Goal: Task Accomplishment & Management: Complete application form

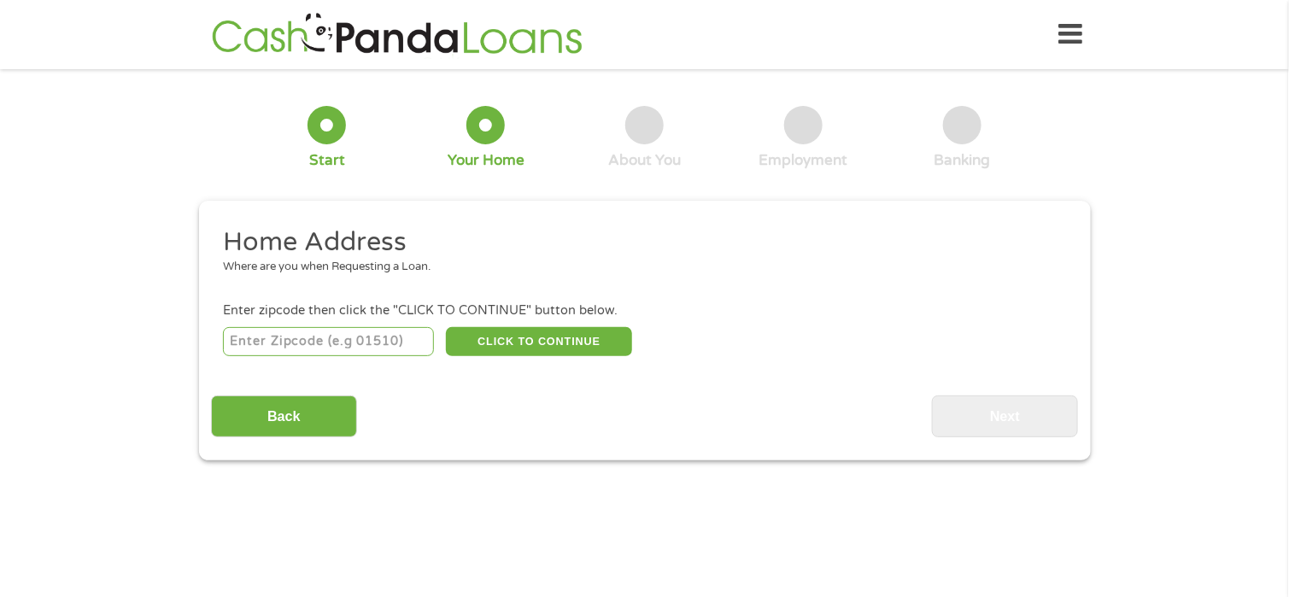
click at [313, 337] on input "number" at bounding box center [328, 341] width 211 height 29
type input "39211"
click at [500, 343] on button "CLICK TO CONTINUE" at bounding box center [539, 341] width 186 height 29
type input "39211"
type input "[PERSON_NAME]"
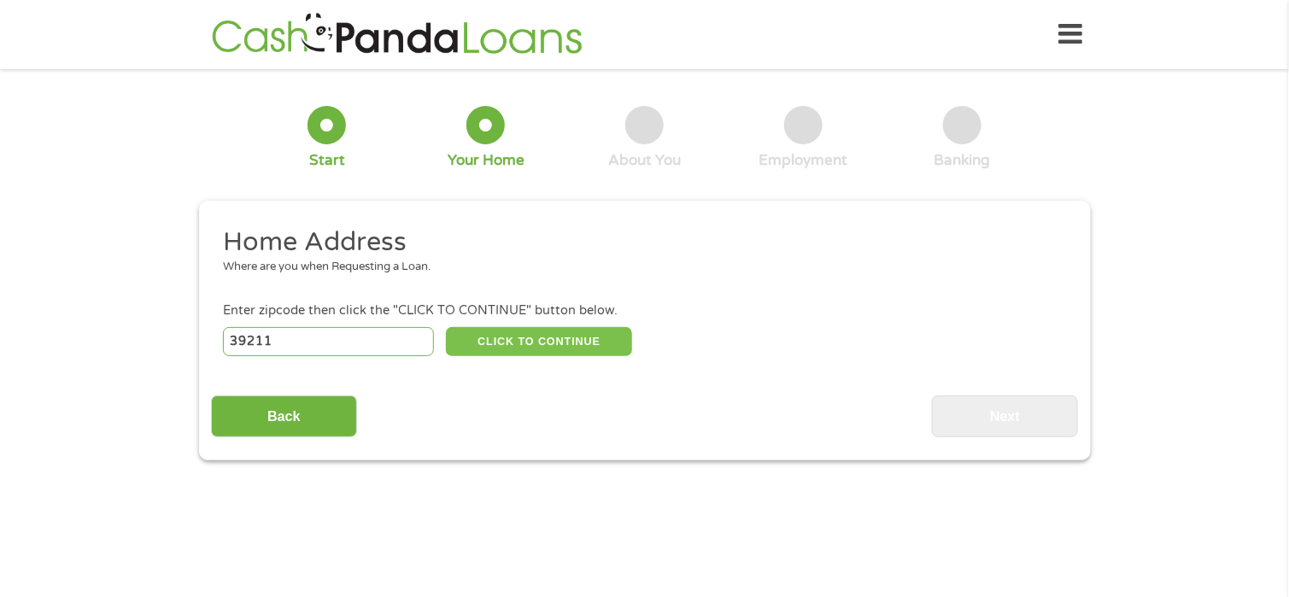
select select "[US_STATE]"
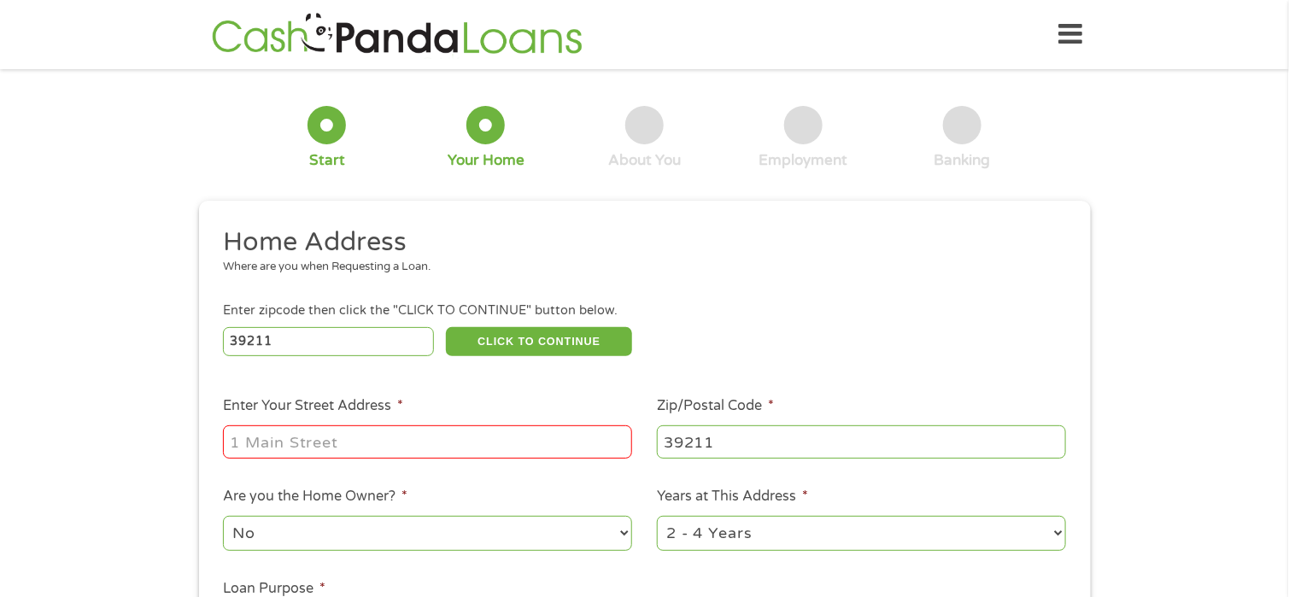
click at [491, 426] on div at bounding box center [427, 442] width 409 height 39
click at [460, 438] on input "Enter Your Street Address *" at bounding box center [427, 442] width 409 height 32
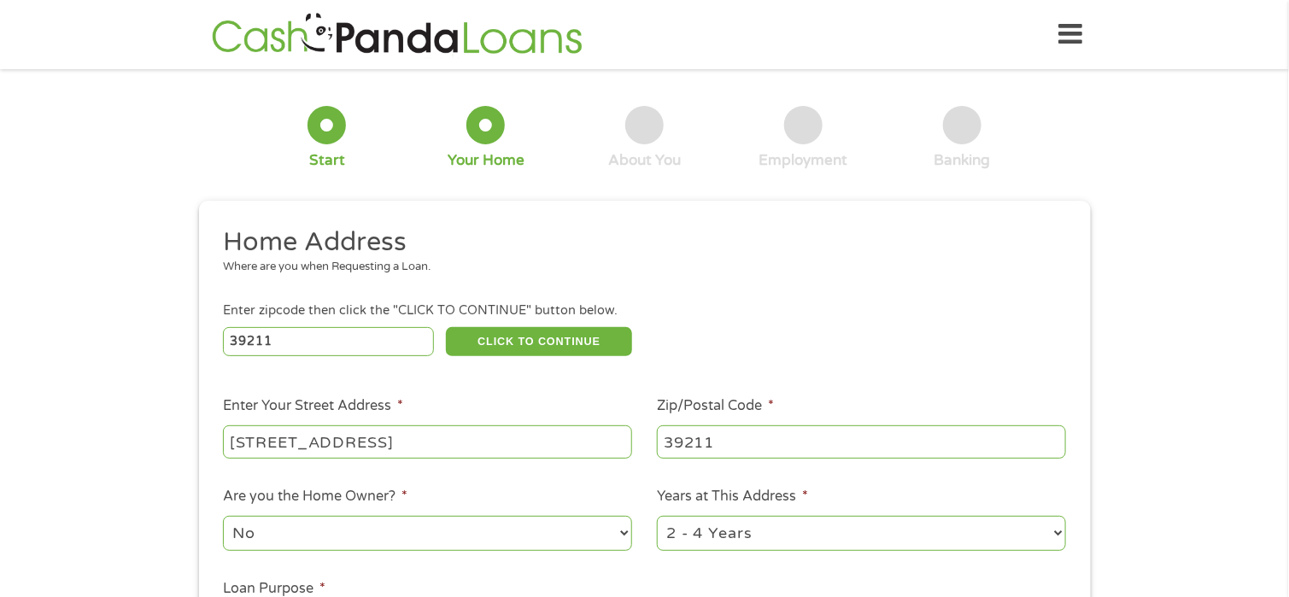
type input "[STREET_ADDRESS]"
click at [1148, 335] on div "1 Start 2 Your Home 3 About You 4 Employment 5 Banking 6 This field is hidden w…" at bounding box center [644, 425] width 1289 height 688
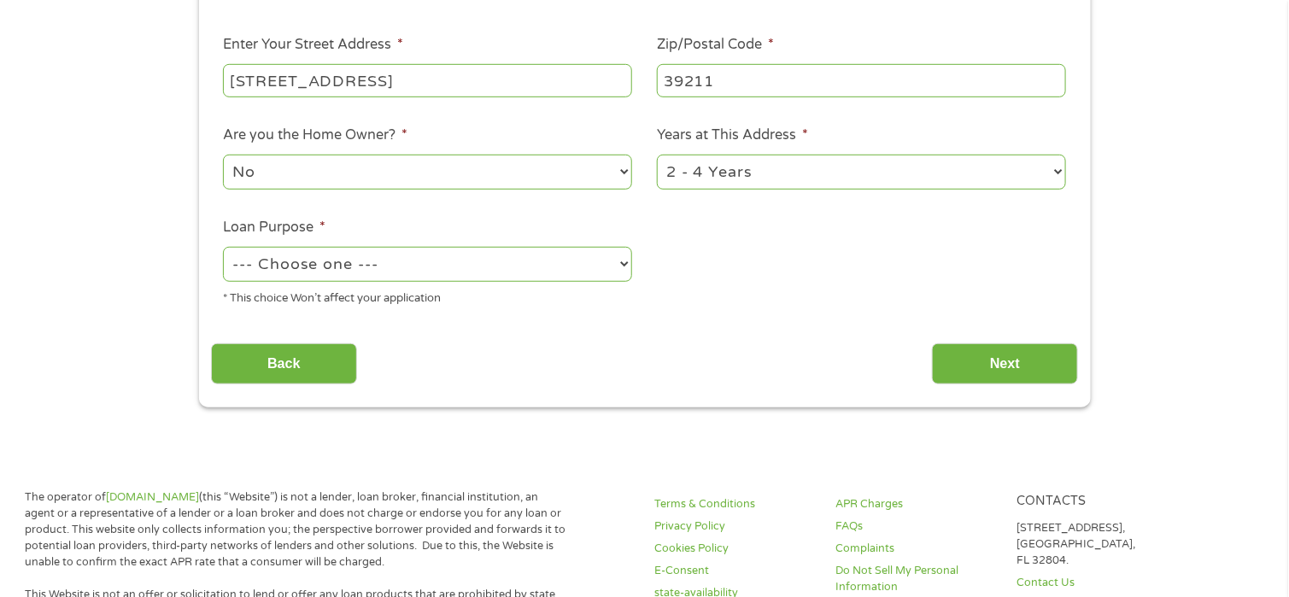
scroll to position [407, 0]
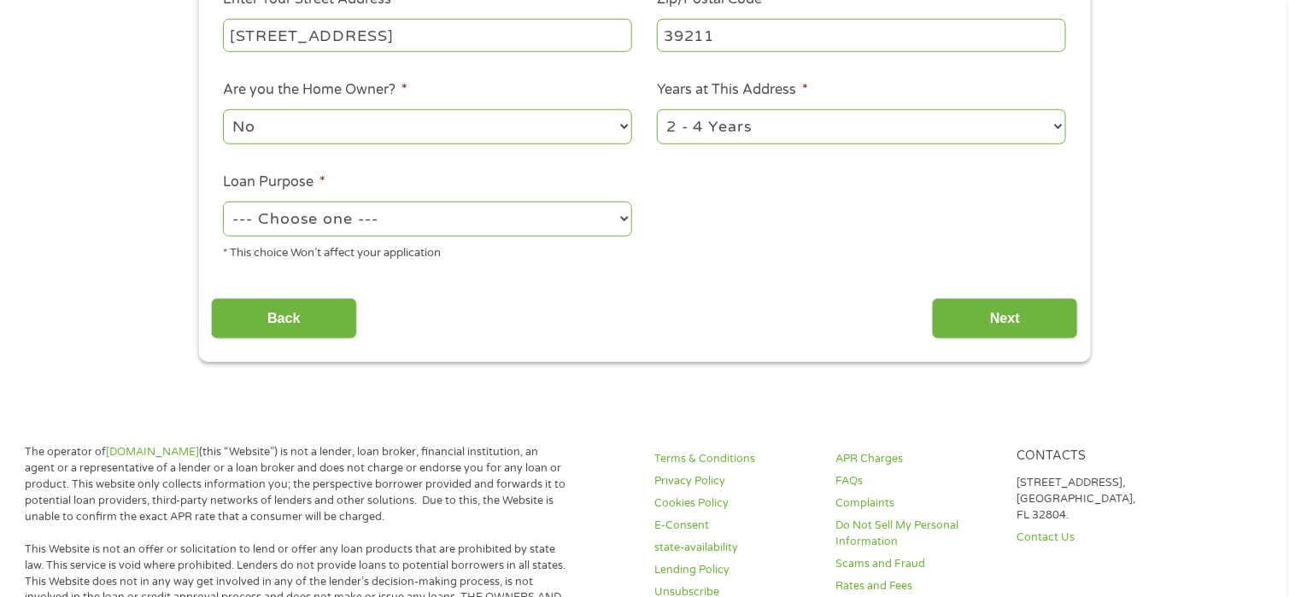
click at [603, 220] on select "--- Choose one --- Pay Bills Debt Consolidation Home Improvement Major Purchase…" at bounding box center [427, 219] width 409 height 35
select select "other"
click at [223, 203] on select "--- Choose one --- Pay Bills Debt Consolidation Home Improvement Major Purchase…" at bounding box center [427, 219] width 409 height 35
click at [1046, 312] on input "Next" at bounding box center [1005, 319] width 146 height 42
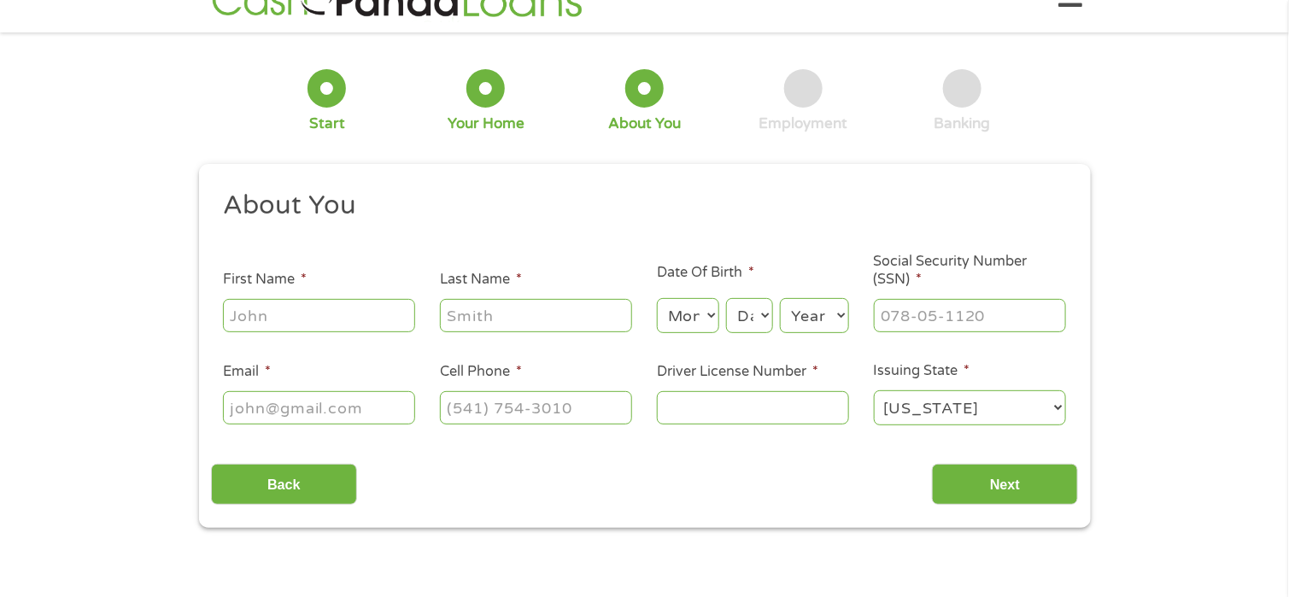
scroll to position [0, 0]
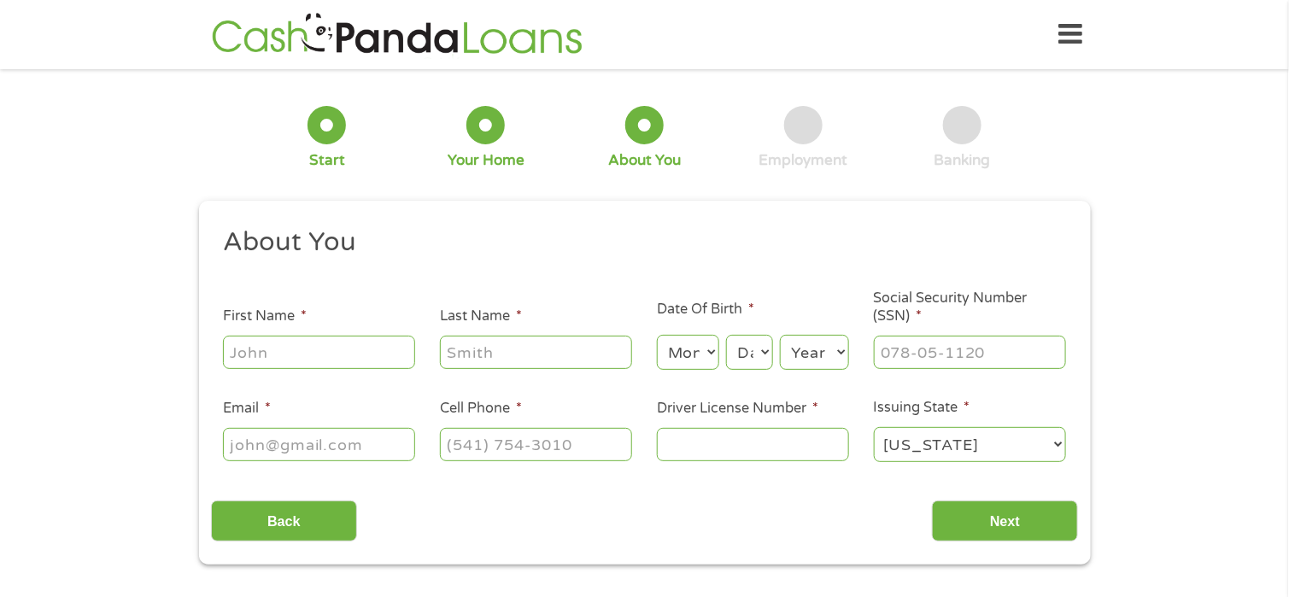
click at [308, 376] on ul "About You This field is hidden when viewing the form Title * --- Choose one ---…" at bounding box center [644, 352] width 867 height 252
click at [302, 356] on input "First Name *" at bounding box center [319, 352] width 192 height 32
type input "[PERSON_NAME]"
click at [584, 355] on input "sanchezz" at bounding box center [536, 352] width 192 height 32
type input "[PERSON_NAME]"
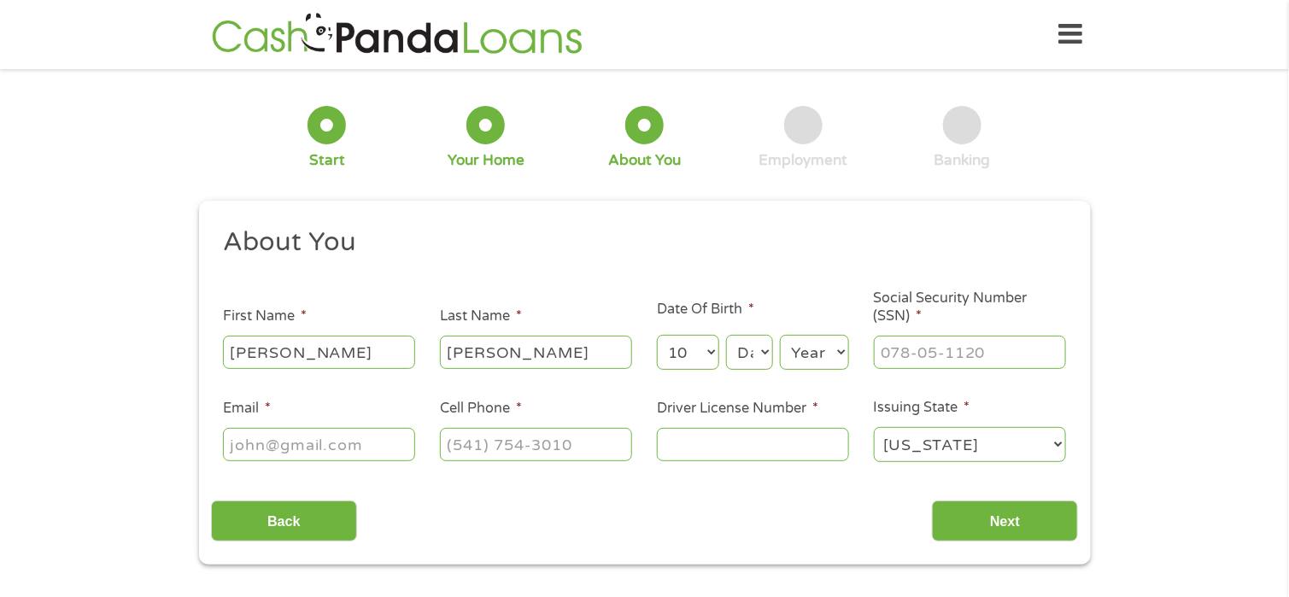
select select "11"
select select "25"
click at [848, 354] on select "Year [DATE] 2006 2005 2004 2003 2002 2001 2000 1999 1998 1997 1996 1995 1994 19…" at bounding box center [814, 352] width 69 height 35
select select "1984"
click at [780, 336] on select "Year [DATE] 2006 2005 2004 2003 2002 2001 2000 1999 1998 1997 1996 1995 1994 19…" at bounding box center [814, 352] width 69 height 35
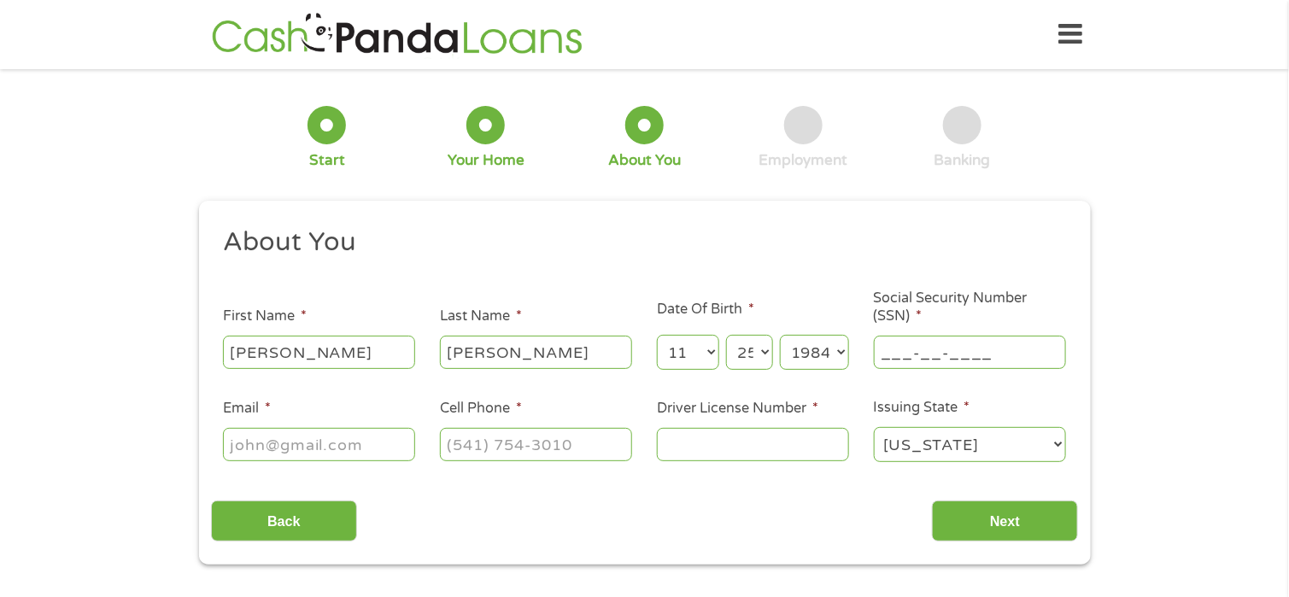
click at [907, 356] on input "___-__-____" at bounding box center [970, 352] width 192 height 32
type input "594-50-4585"
click at [348, 445] on input "Email *" at bounding box center [319, 444] width 192 height 32
type input "[EMAIL_ADDRESS][DOMAIN_NAME]"
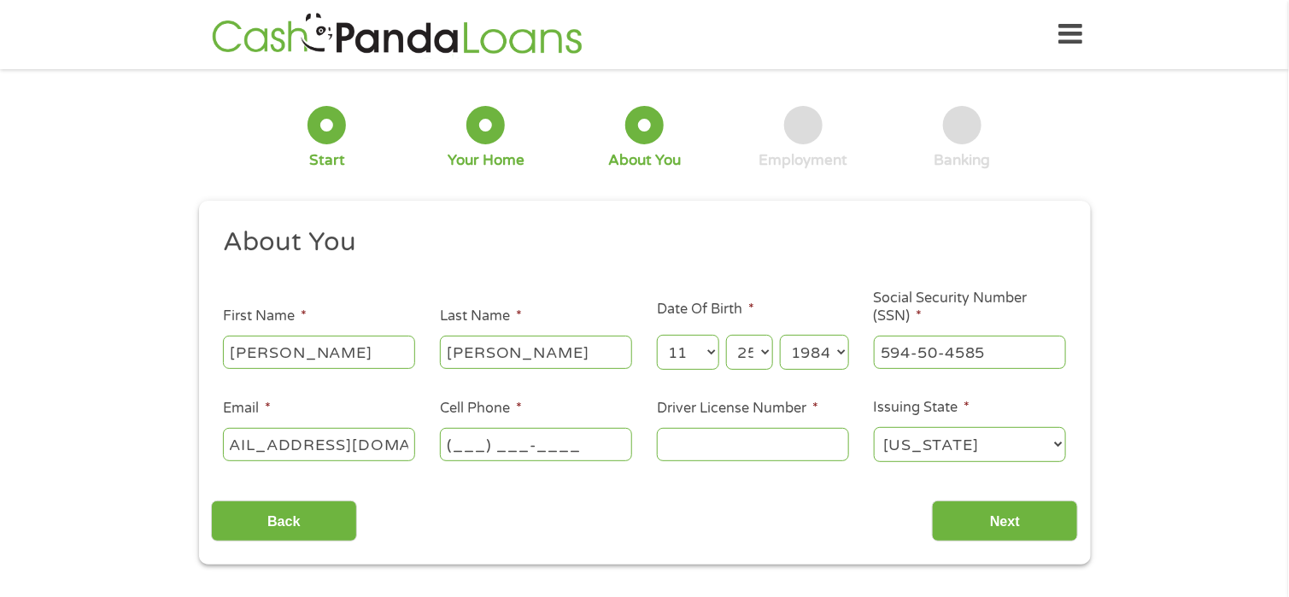
scroll to position [0, 0]
type input "[PHONE_NUMBER]"
click at [720, 442] on input "Driver License Number *" at bounding box center [753, 444] width 192 height 32
click at [1229, 294] on div "1 Start 2 Your Home 3 About You 4 Employment 5 Banking 6 This field is hidden w…" at bounding box center [644, 323] width 1289 height 484
click at [702, 434] on input "6" at bounding box center [753, 444] width 192 height 32
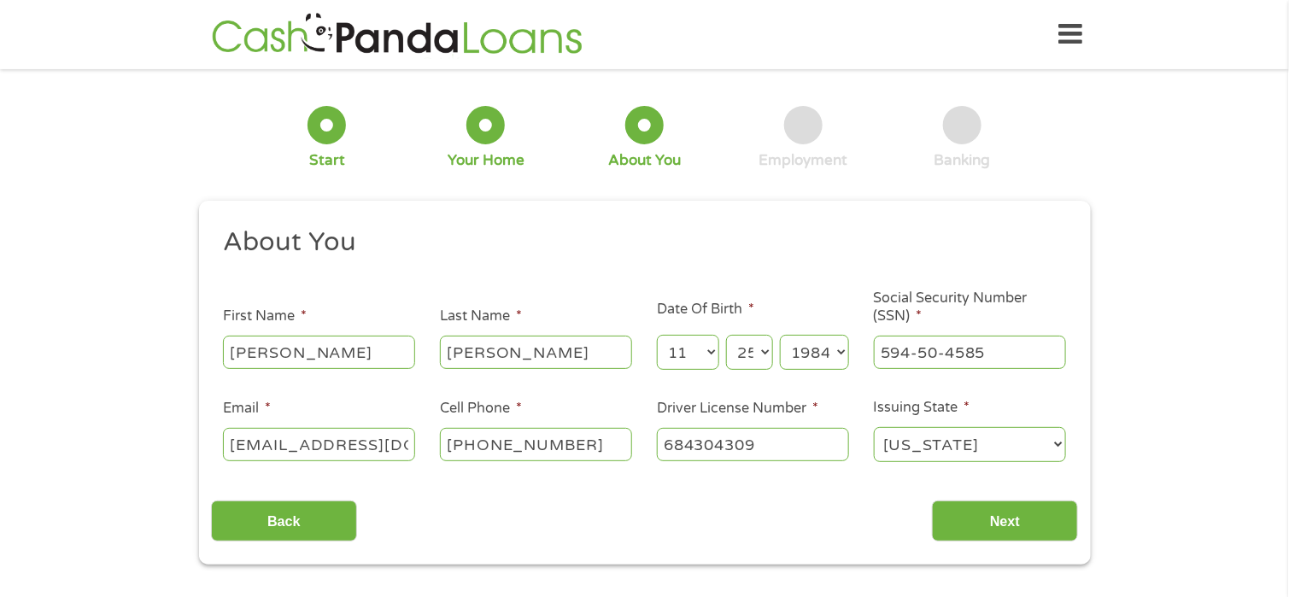
type input "684304309"
click at [1152, 338] on div "1 Start 2 Your Home 3 About You 4 Employment 5 Banking 6 This field is hidden w…" at bounding box center [644, 323] width 1289 height 484
click at [1012, 511] on input "Next" at bounding box center [1005, 522] width 146 height 42
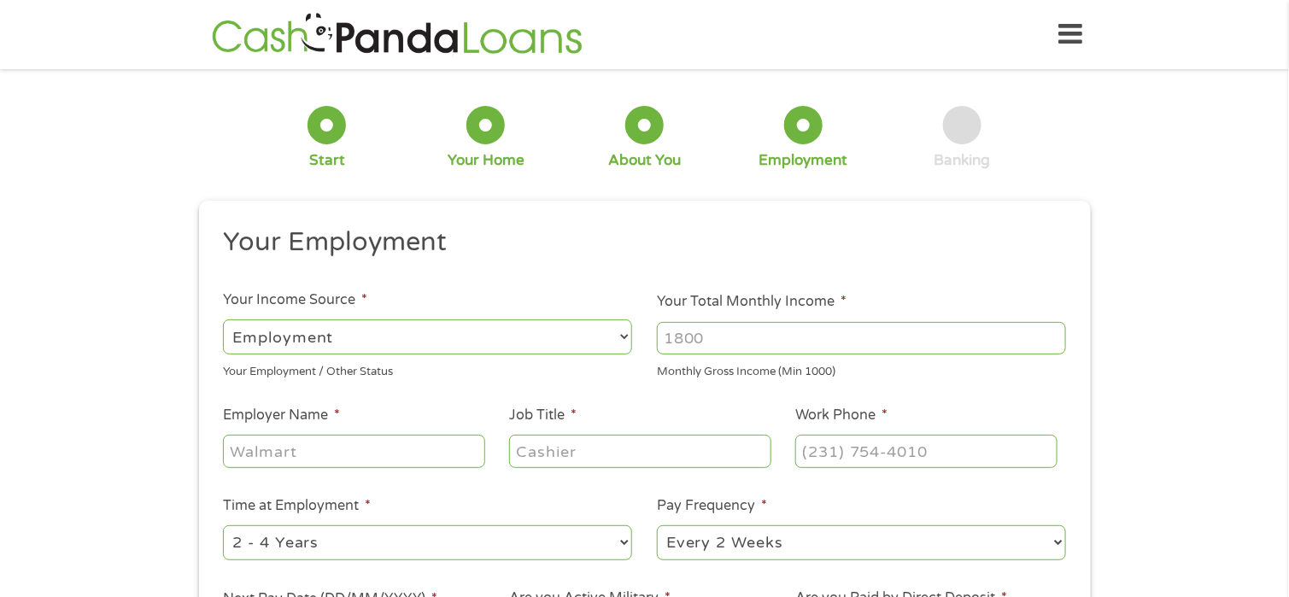
scroll to position [6, 7]
click at [557, 335] on select "--- Choose one --- Employment [DEMOGRAPHIC_DATA] Benefits" at bounding box center [427, 337] width 409 height 35
click at [698, 330] on input "Your Total Monthly Income *" at bounding box center [861, 338] width 409 height 32
type input "3500"
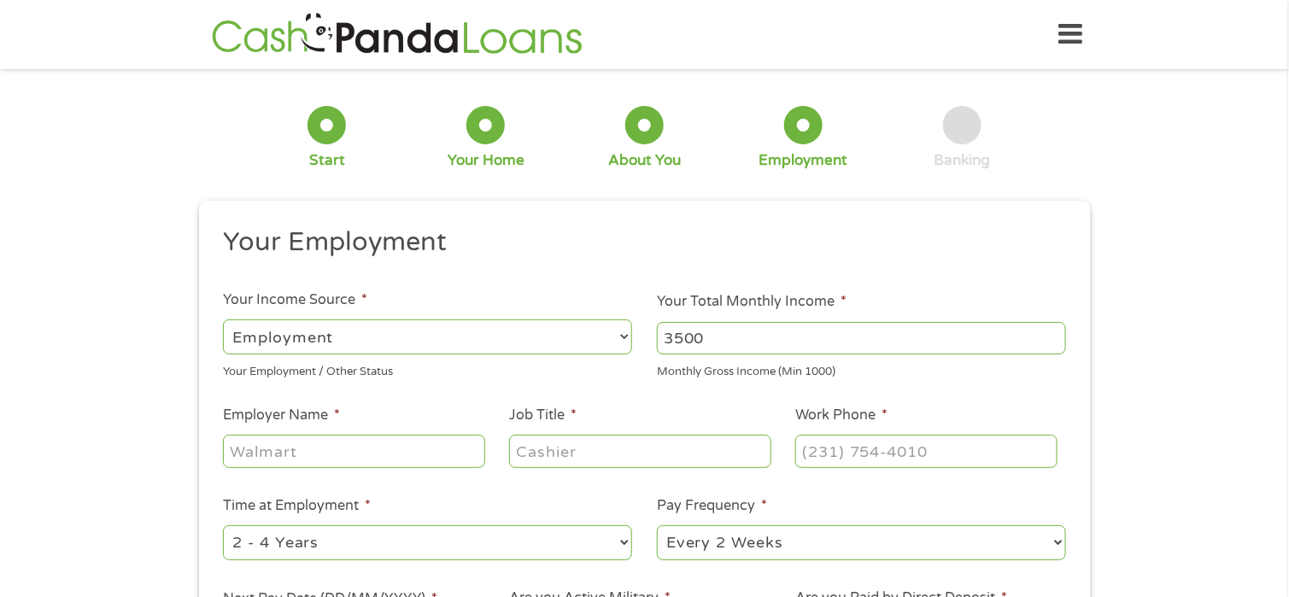
click at [371, 460] on input "Employer Name *" at bounding box center [353, 451] width 261 height 32
type input "uber"
type input "driver"
type input "[PHONE_NUMBER]"
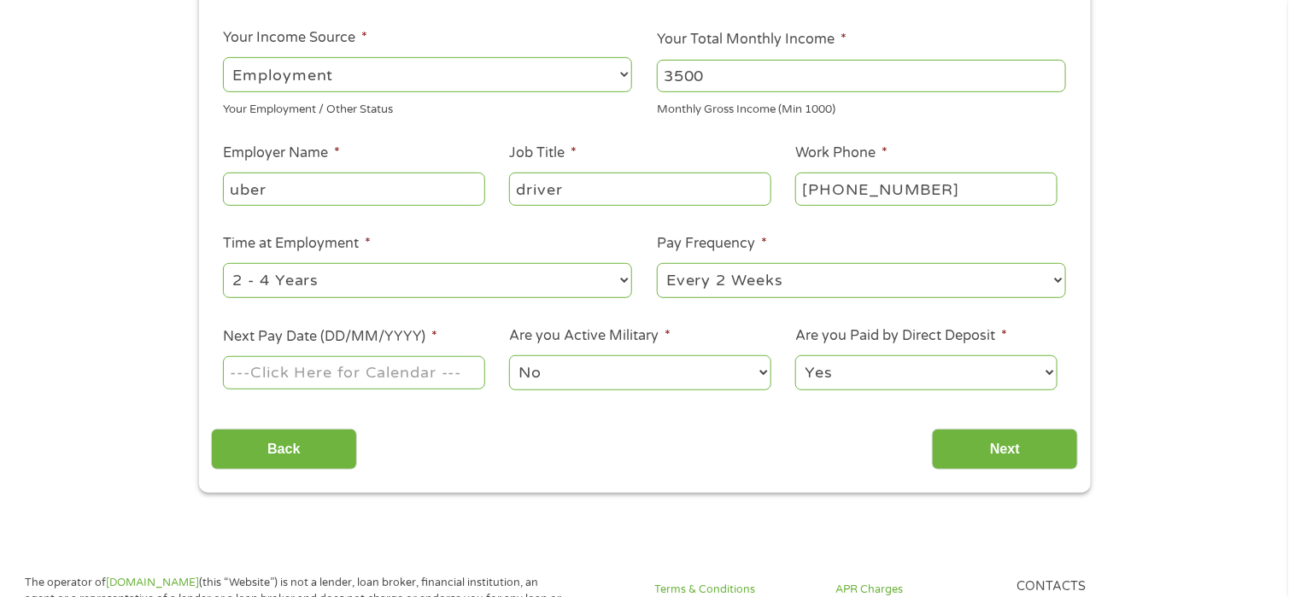
scroll to position [273, 0]
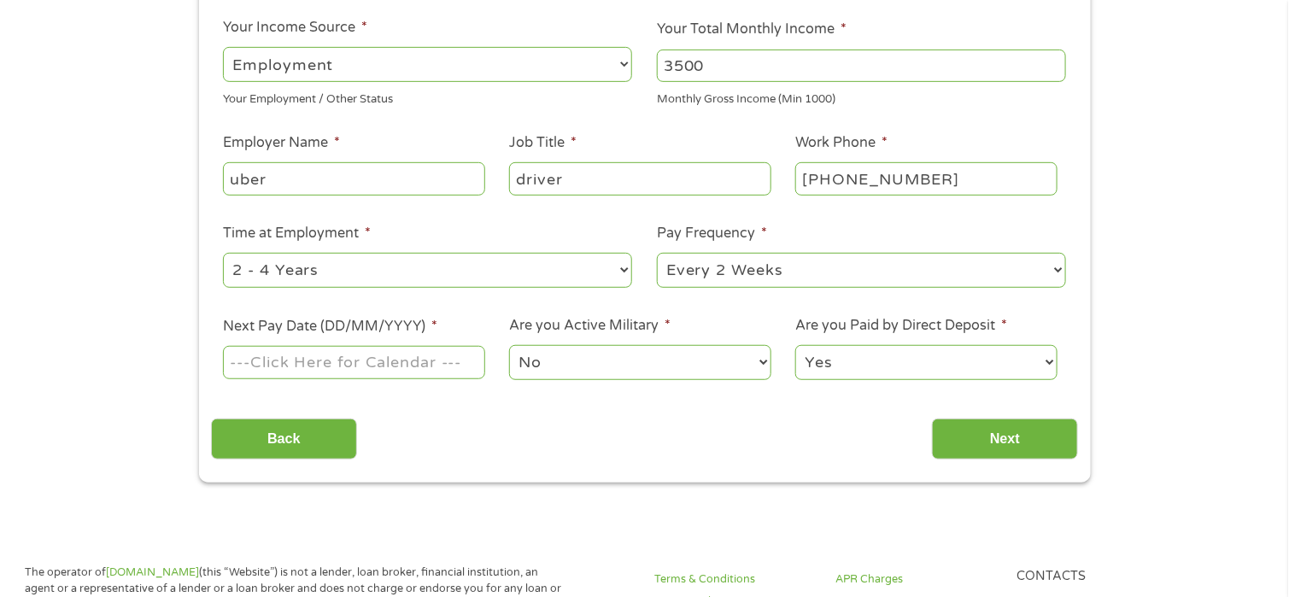
click at [826, 273] on select "--- Choose one --- Every 2 Weeks Every Week Monthly Semi-Monthly" at bounding box center [861, 270] width 409 height 35
click at [657, 253] on select "--- Choose one --- Every 2 Weeks Every Week Monthly Semi-Monthly" at bounding box center [861, 270] width 409 height 35
click at [732, 266] on select "--- Choose one --- Every 2 Weeks Every Week Monthly Semi-Monthly" at bounding box center [861, 270] width 409 height 35
select select "weekly"
click at [657, 253] on select "--- Choose one --- Every 2 Weeks Every Week Monthly Semi-Monthly" at bounding box center [861, 270] width 409 height 35
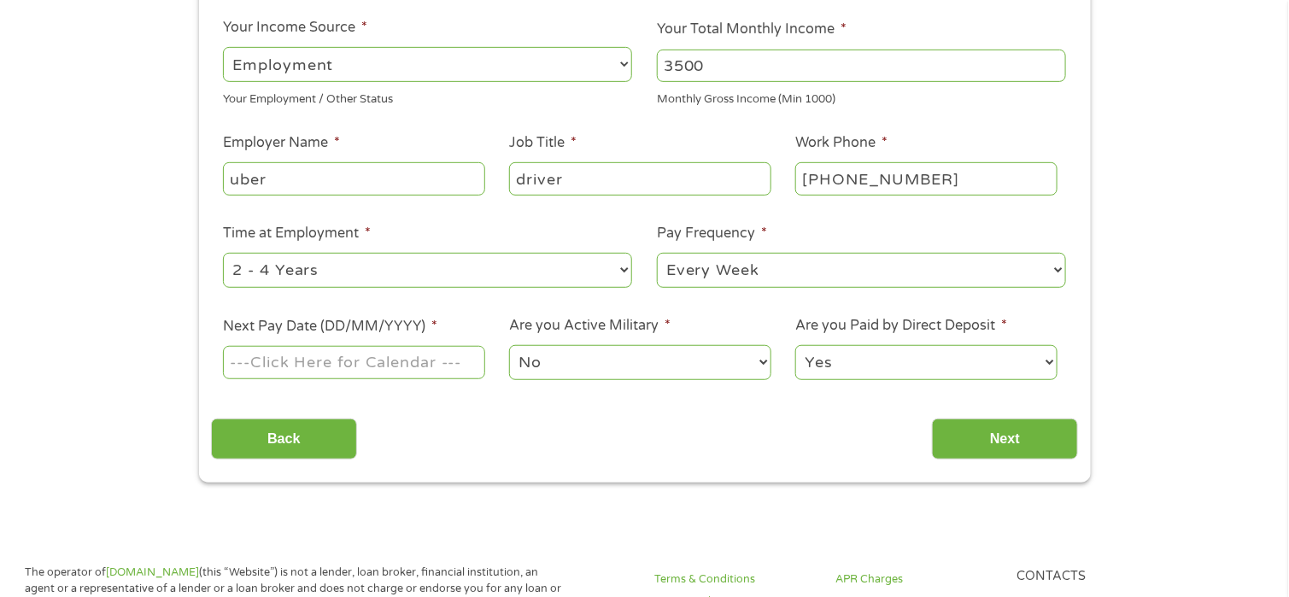
click at [494, 270] on select "--- Choose one --- 1 Year or less 1 - 2 Years 2 - 4 Years Over 4 Years" at bounding box center [427, 270] width 409 height 35
select select "24months"
click at [223, 253] on select "--- Choose one --- 1 Year or less 1 - 2 Years 2 - 4 Years Over 4 Years" at bounding box center [427, 270] width 409 height 35
click at [402, 373] on input "Next Pay Date (DD/MM/YYYY) *" at bounding box center [353, 362] width 261 height 32
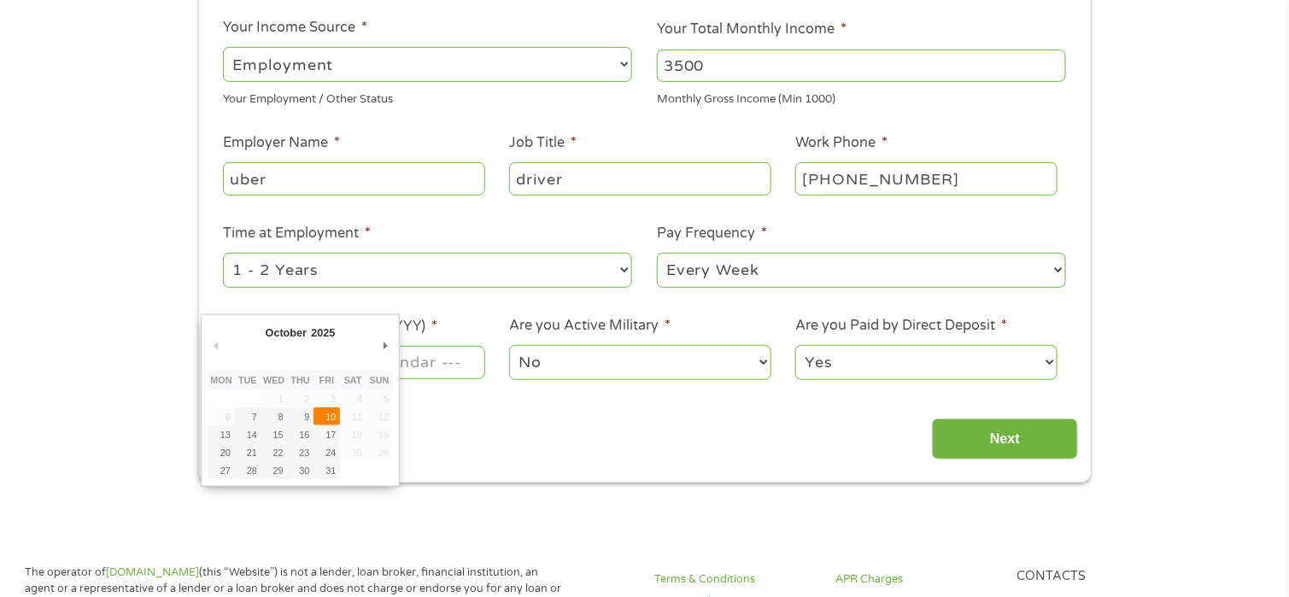
type input "[DATE]"
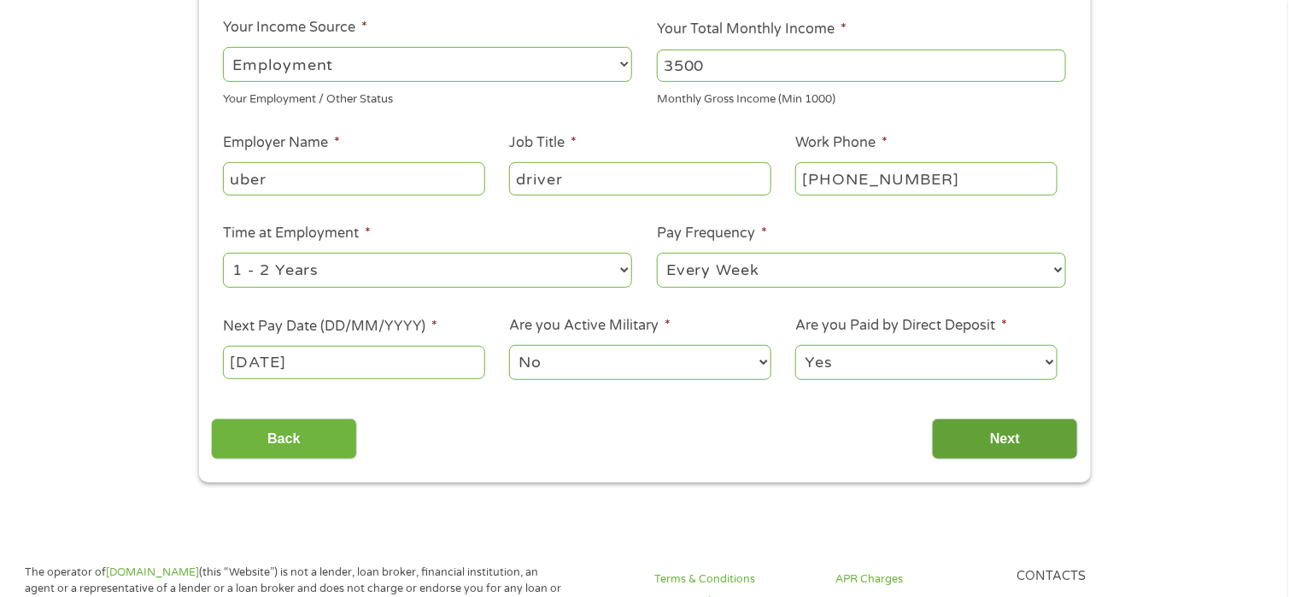
click at [989, 436] on input "Next" at bounding box center [1005, 440] width 146 height 42
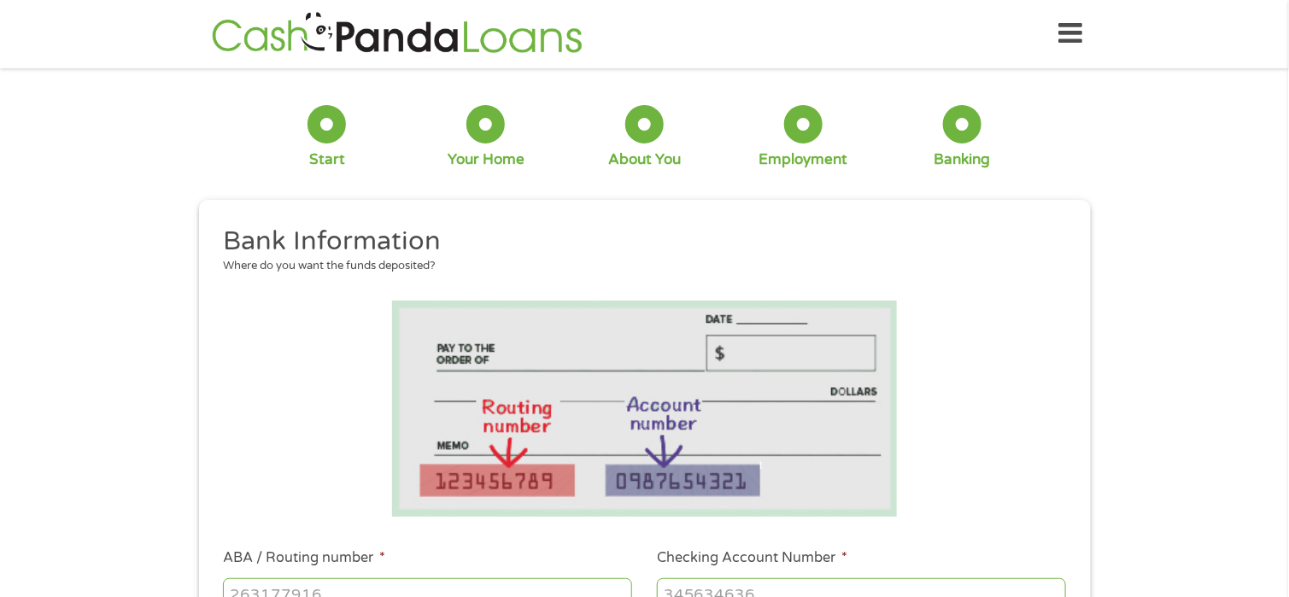
scroll to position [0, 0]
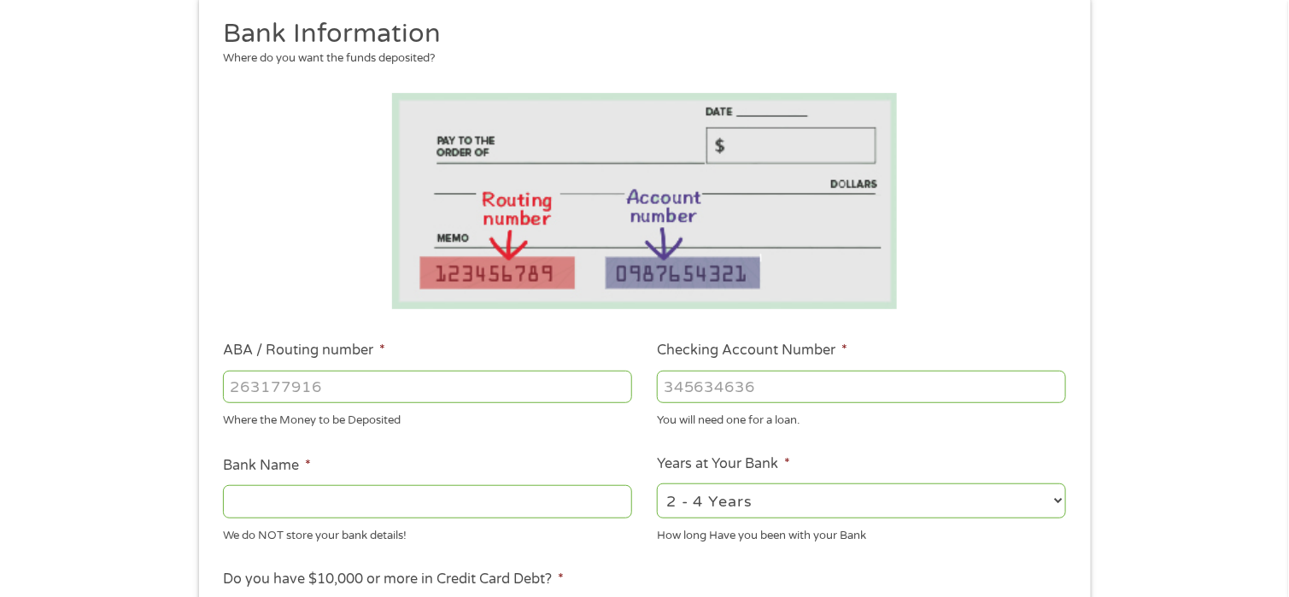
scroll to position [271, 0]
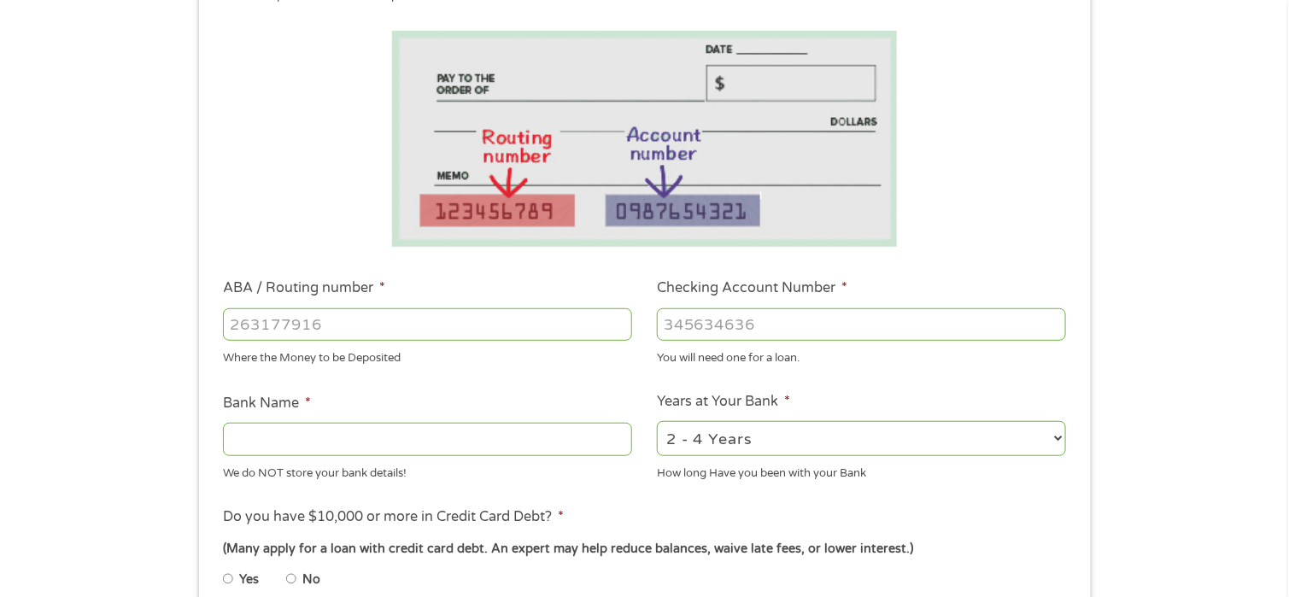
click at [357, 440] on input "Bank Name *" at bounding box center [427, 439] width 409 height 32
type input "[PERSON_NAME]"
click at [448, 323] on input "ABA / Routing number *" at bounding box center [427, 324] width 409 height 32
type input "4"
type input "041215663"
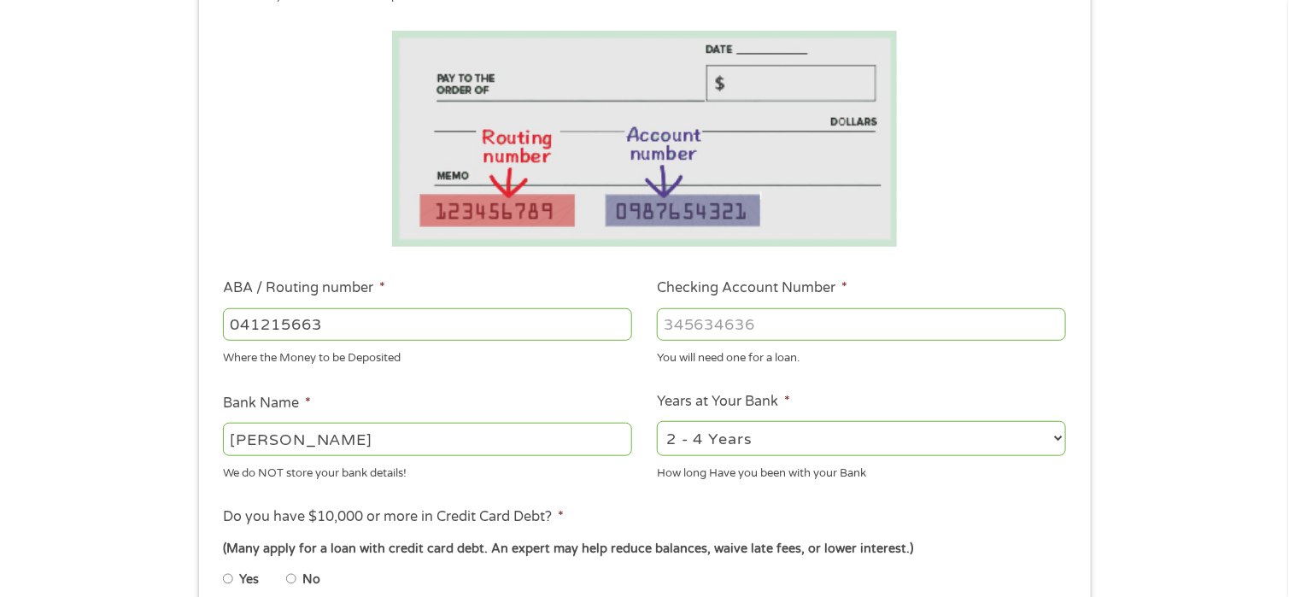
type input "[PERSON_NAME] BANK"
type input "041215663"
click at [773, 323] on input "Checking Account Number *" at bounding box center [861, 324] width 409 height 32
type input "5184411886416"
click at [1048, 198] on li at bounding box center [644, 139] width 867 height 216
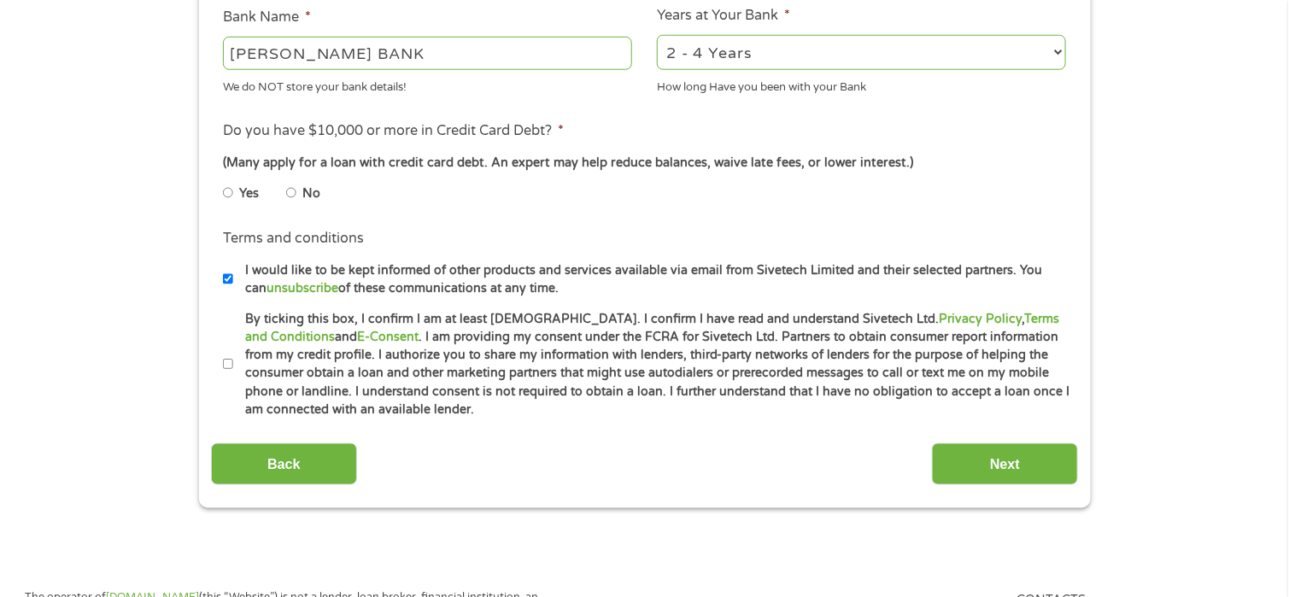
scroll to position [631, 0]
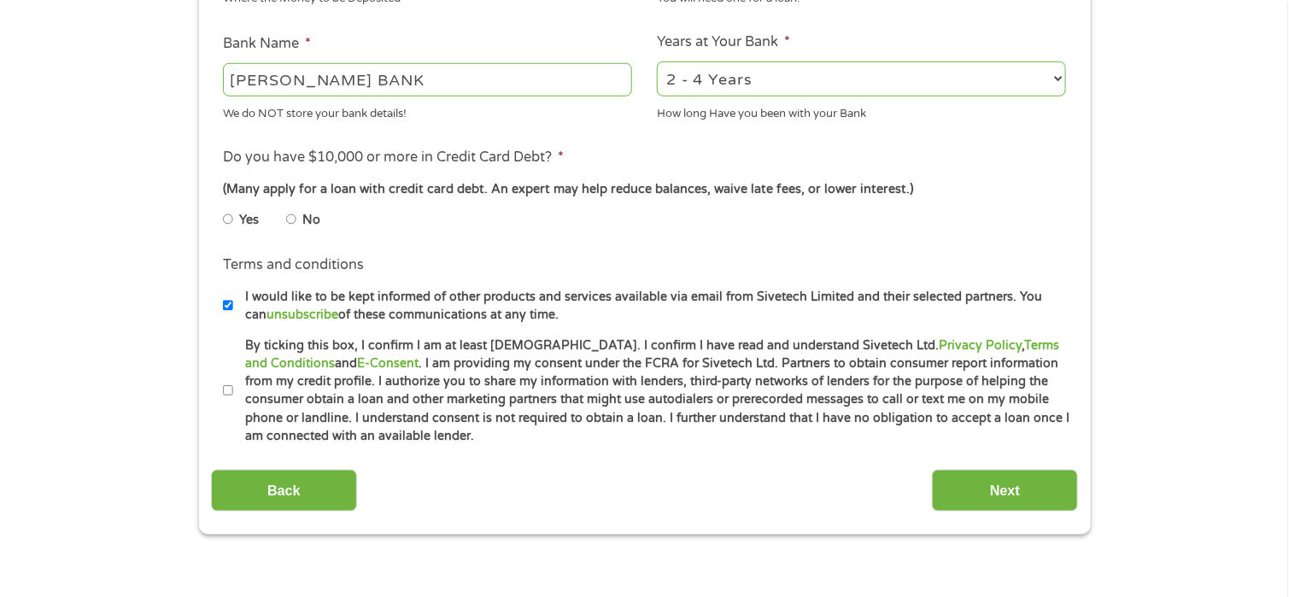
click at [294, 218] on input "No" at bounding box center [291, 219] width 10 height 27
radio input "true"
click at [231, 389] on input "By ticking this box, I confirm I am at least [DEMOGRAPHIC_DATA]. I confirm I ha…" at bounding box center [228, 391] width 10 height 27
checkbox input "true"
click at [985, 481] on input "Next" at bounding box center [1005, 491] width 146 height 42
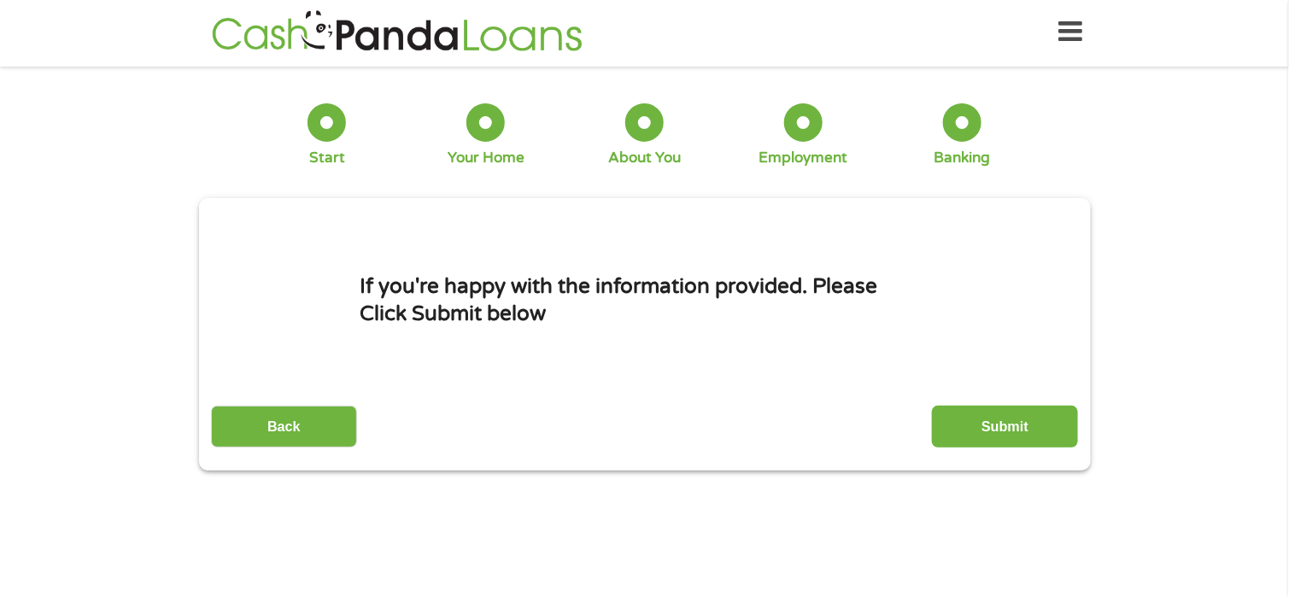
scroll to position [0, 0]
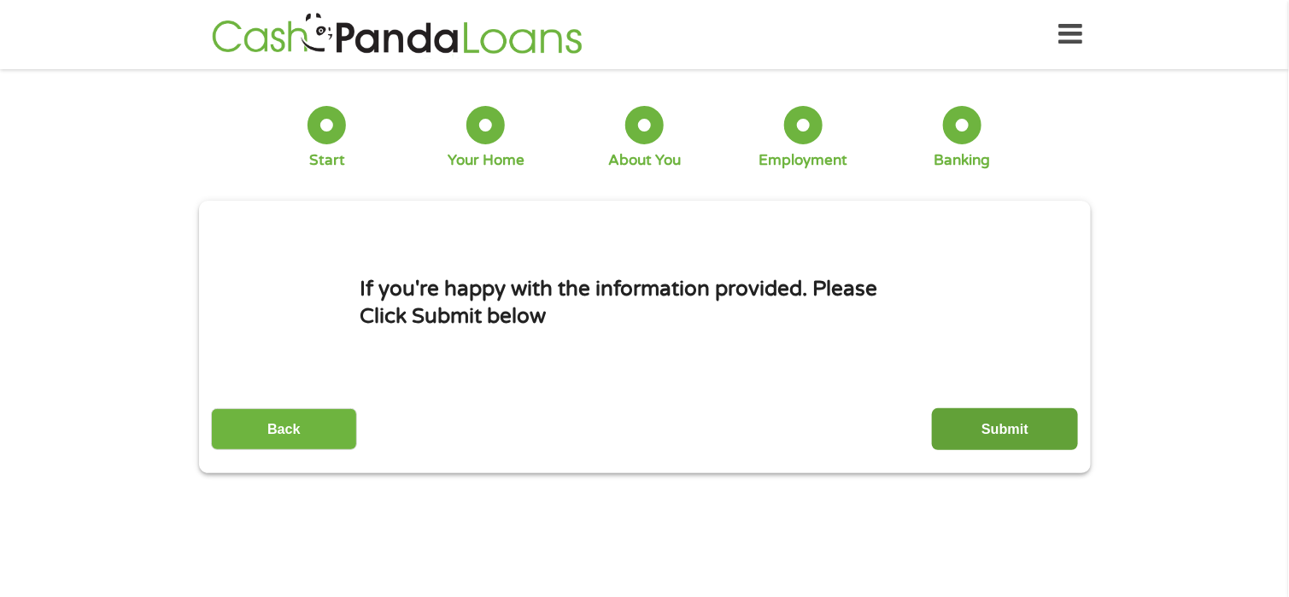
click at [979, 426] on input "Submit" at bounding box center [1005, 429] width 146 height 42
